Goal: Use online tool/utility: Utilize a website feature to perform a specific function

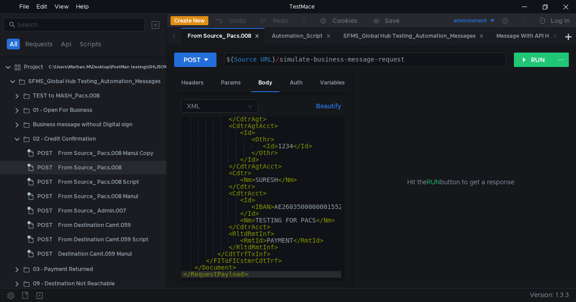
scroll to position [689, 0]
drag, startPoint x: 352, startPoint y: 112, endPoint x: 397, endPoint y: 117, distance: 45.3
click at [397, 117] on as-split "Headers Params Body Auth Variables Other XML Beautify </ CdtrAgt > < CdtrAgtAcc…" at bounding box center [371, 182] width 395 height 215
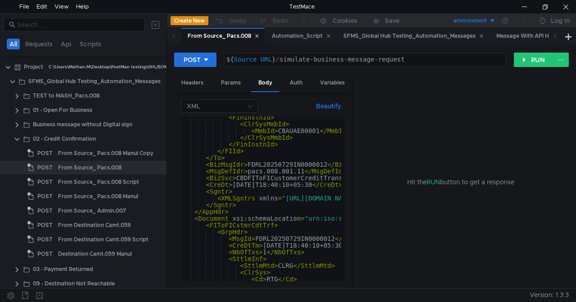
scroll to position [0, 0]
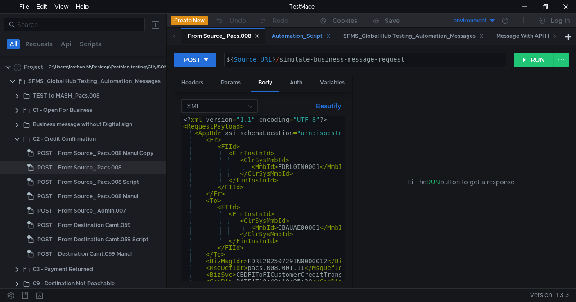
click at [303, 38] on div "Automation_Script" at bounding box center [301, 36] width 59 height 9
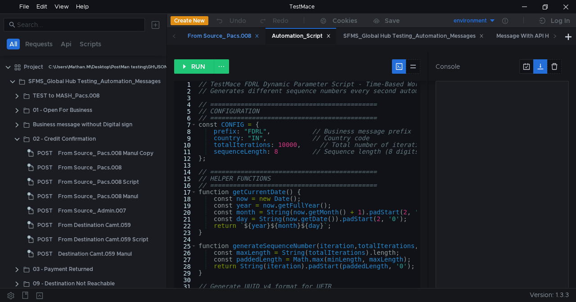
click at [230, 33] on div "From Source_ Pacs.008" at bounding box center [224, 36] width 72 height 9
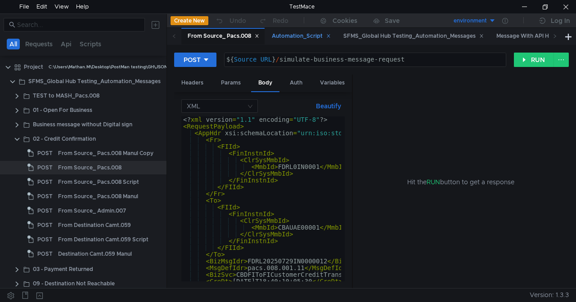
click at [296, 34] on div "Automation_Script" at bounding box center [301, 36] width 59 height 9
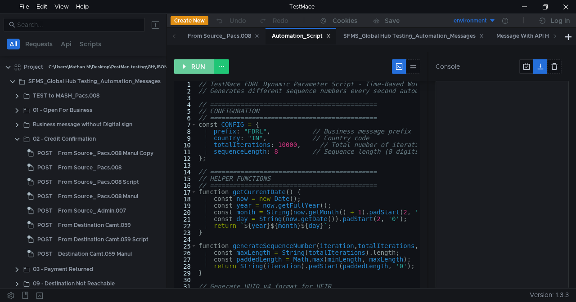
click at [194, 66] on button "RUN" at bounding box center [194, 66] width 40 height 14
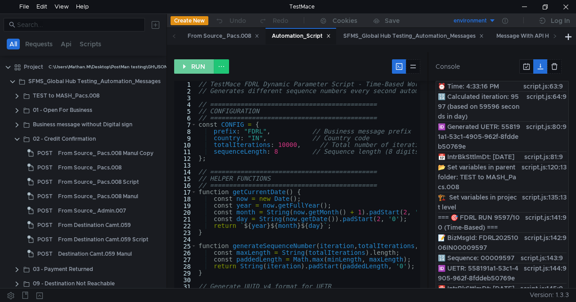
scroll to position [409, 0]
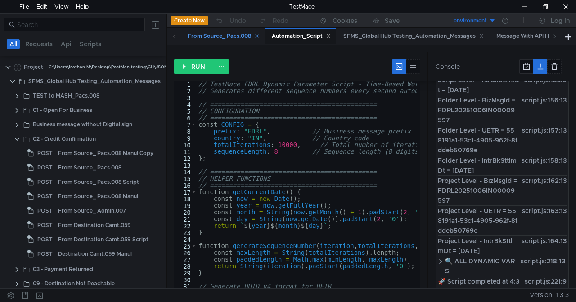
click at [204, 36] on div "From Source_ Pacs.008" at bounding box center [224, 36] width 72 height 9
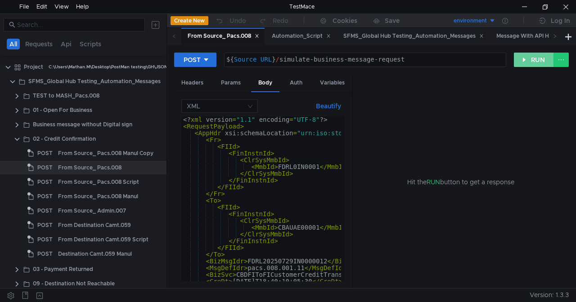
click at [534, 61] on button "RUN" at bounding box center [534, 60] width 40 height 14
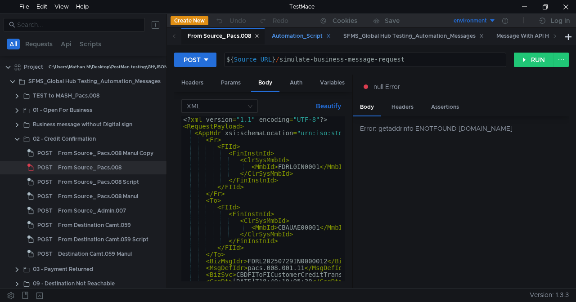
click at [291, 34] on div "Automation_Script" at bounding box center [301, 36] width 59 height 9
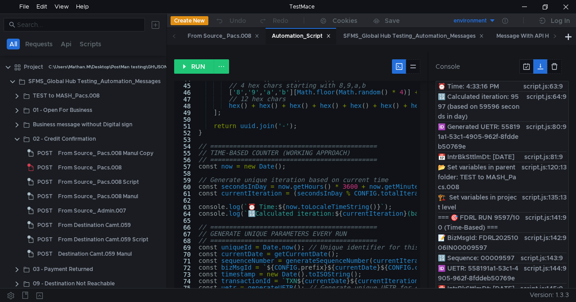
scroll to position [0, 0]
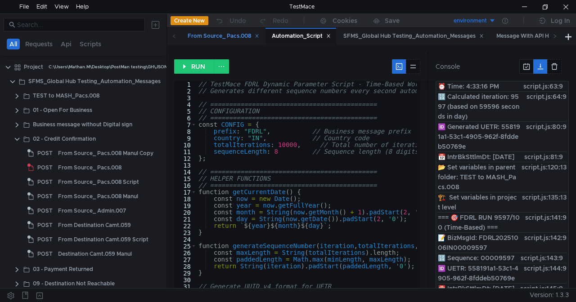
click at [226, 33] on div "From Source_ Pacs.008" at bounding box center [224, 36] width 72 height 9
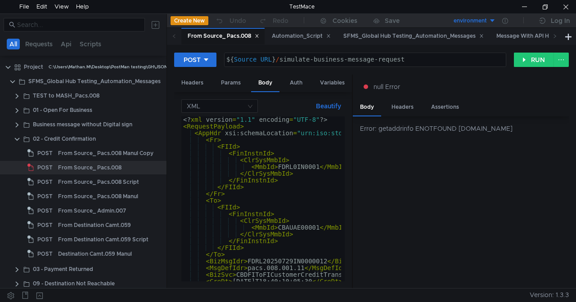
drag, startPoint x: 352, startPoint y: 121, endPoint x: 406, endPoint y: 121, distance: 53.6
click at [406, 121] on as-split "Headers Params Body Auth Variables Other XML Beautify <? xml version = "1.1" en…" at bounding box center [371, 182] width 395 height 215
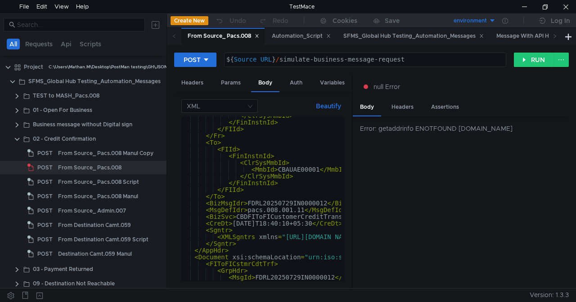
scroll to position [72, 0]
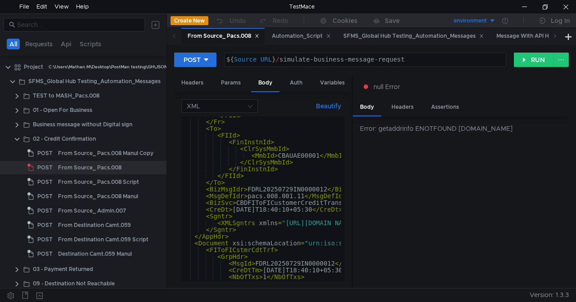
type textarea "<BizSvc>CBDFIToFICustomerCreditTransfer</BizSvc>"
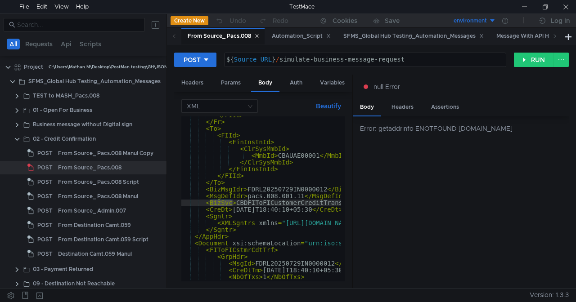
scroll to position [72, 0]
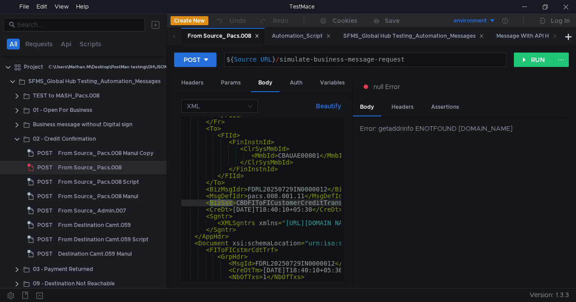
scroll to position [72, 0]
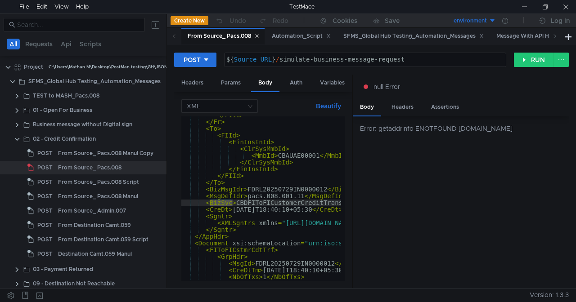
scroll to position [72, 0]
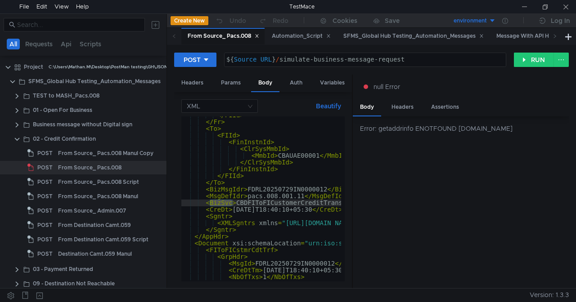
scroll to position [72, 0]
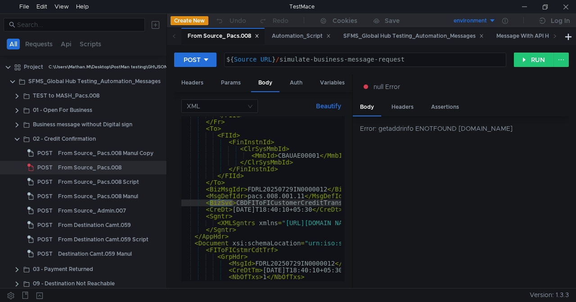
scroll to position [72, 0]
